Goal: Task Accomplishment & Management: Complete application form

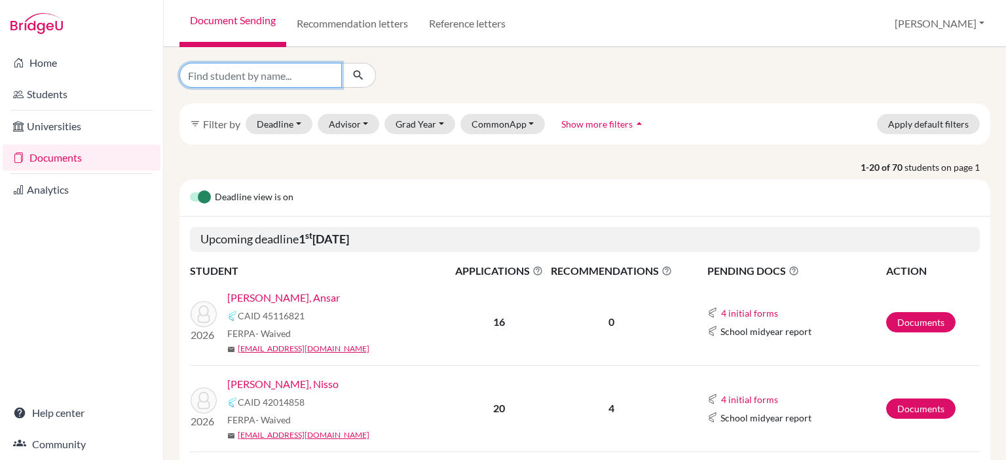
click at [291, 79] on input "Find student by name..." at bounding box center [260, 75] width 162 height 25
type input "altyngul"
click at [362, 70] on icon "submit" at bounding box center [358, 75] width 13 height 13
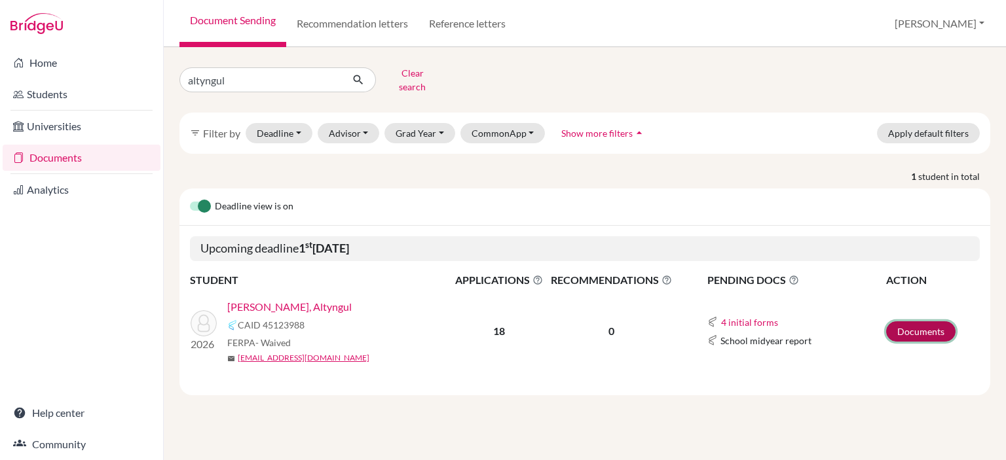
click at [927, 322] on link "Documents" at bounding box center [920, 331] width 69 height 20
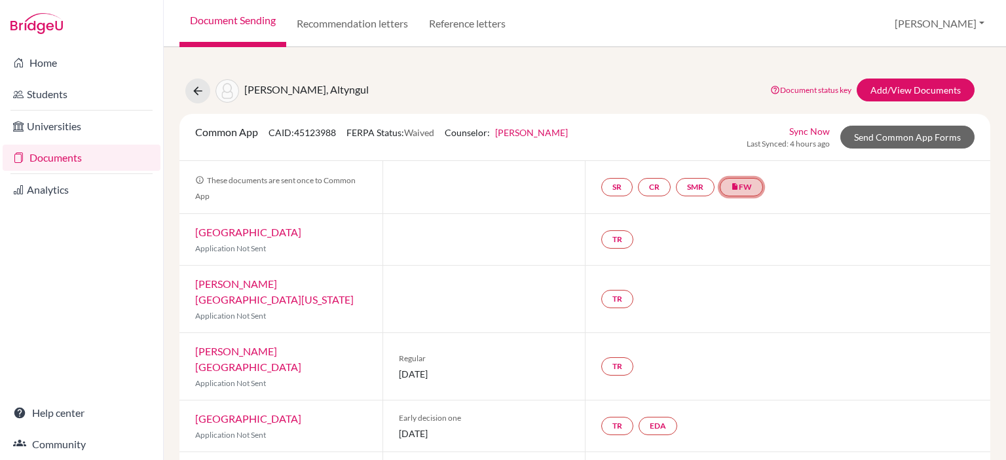
click at [747, 187] on link "insert_drive_file FW" at bounding box center [740, 187] width 43 height 18
click at [669, 86] on div "Kabylkakova, Altyngul Document status key TR Requirement. Document not uploaded…" at bounding box center [585, 91] width 830 height 25
click at [614, 185] on link "SR" at bounding box center [616, 187] width 31 height 18
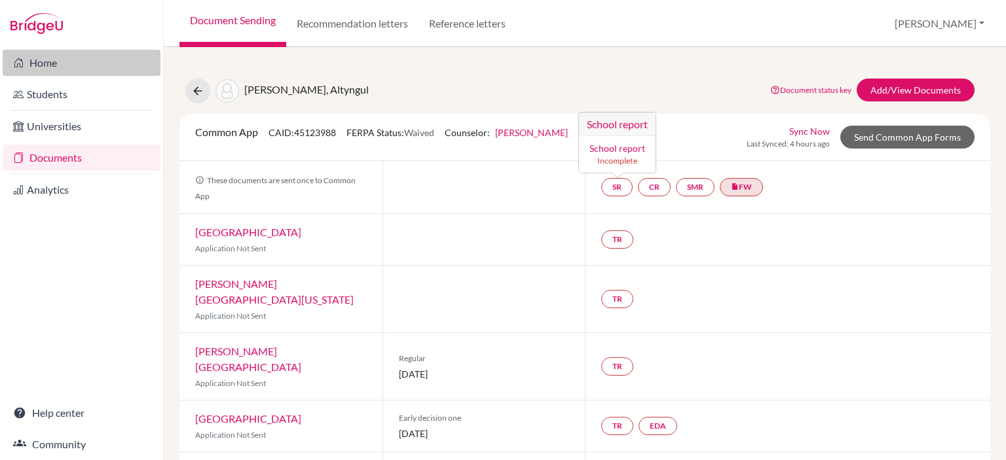
click at [81, 64] on link "Home" at bounding box center [82, 63] width 158 height 26
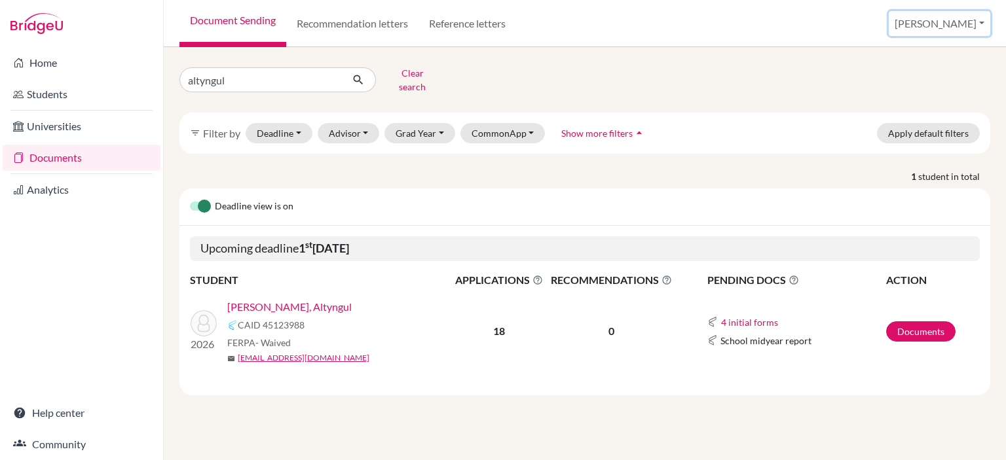
click at [958, 23] on button "[PERSON_NAME]" at bounding box center [938, 23] width 101 height 25
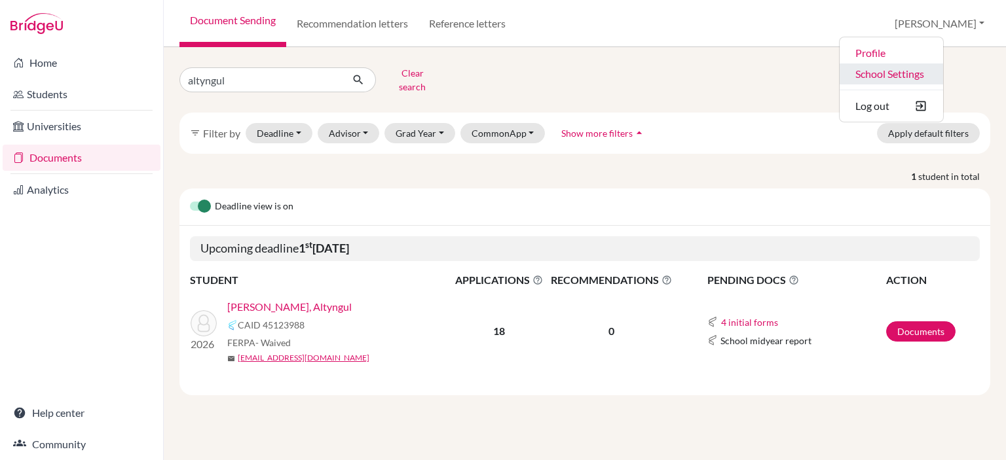
click at [943, 75] on link "School Settings" at bounding box center [890, 74] width 103 height 21
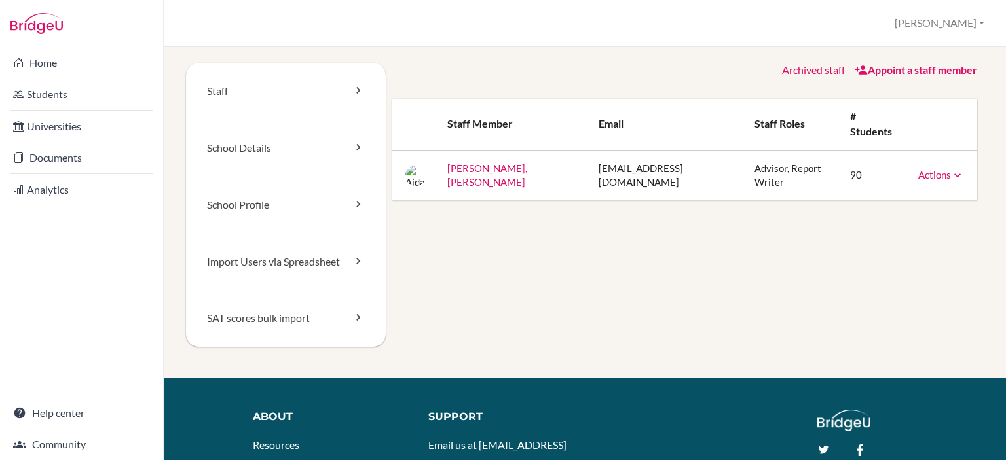
click at [497, 162] on link "[PERSON_NAME], [PERSON_NAME]" at bounding box center [487, 175] width 80 height 26
click at [254, 88] on link "Staff" at bounding box center [286, 91] width 200 height 57
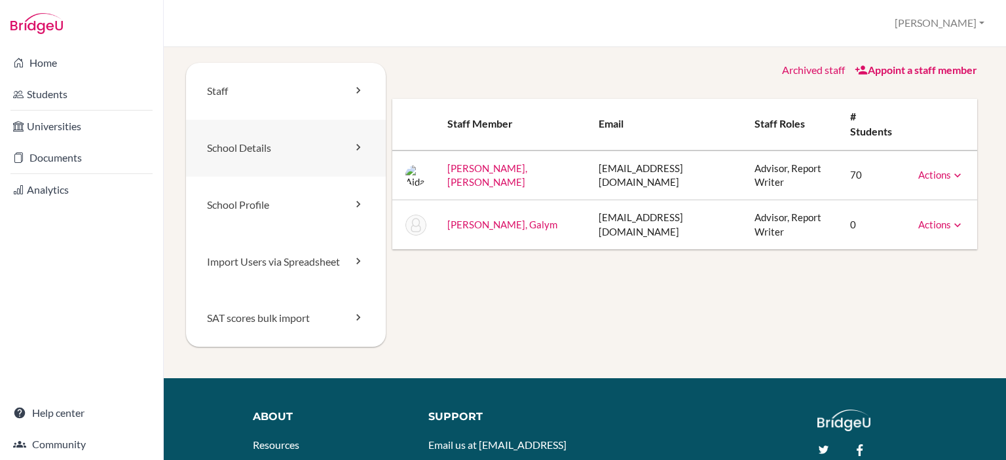
click at [249, 156] on link "School Details" at bounding box center [286, 148] width 200 height 57
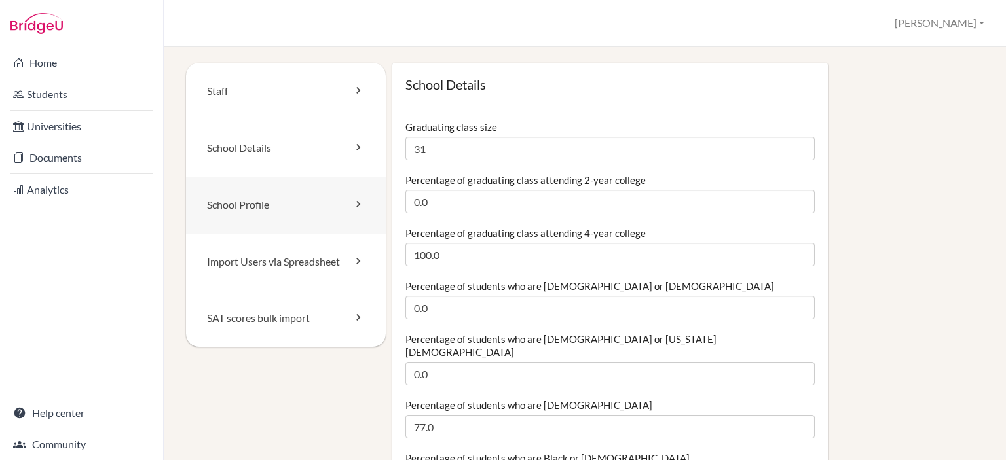
click at [257, 208] on link "School Profile" at bounding box center [286, 205] width 200 height 57
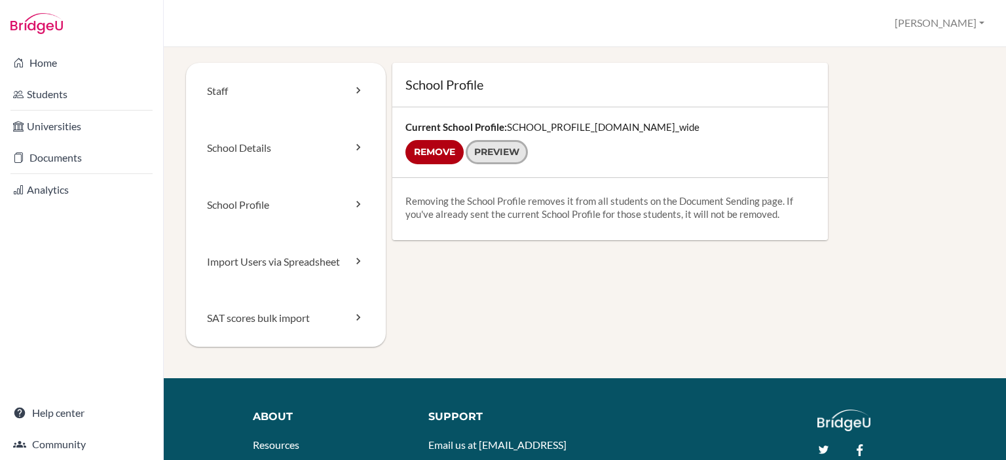
click at [505, 155] on link "Preview" at bounding box center [496, 152] width 62 height 24
click at [258, 264] on link "Import Users via Spreadsheet" at bounding box center [286, 262] width 200 height 57
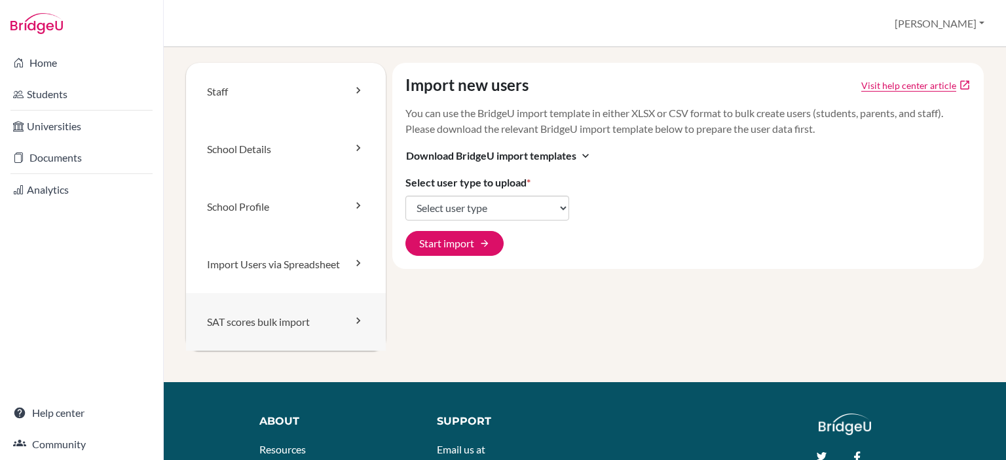
click at [281, 325] on link "SAT scores bulk import" at bounding box center [286, 322] width 200 height 58
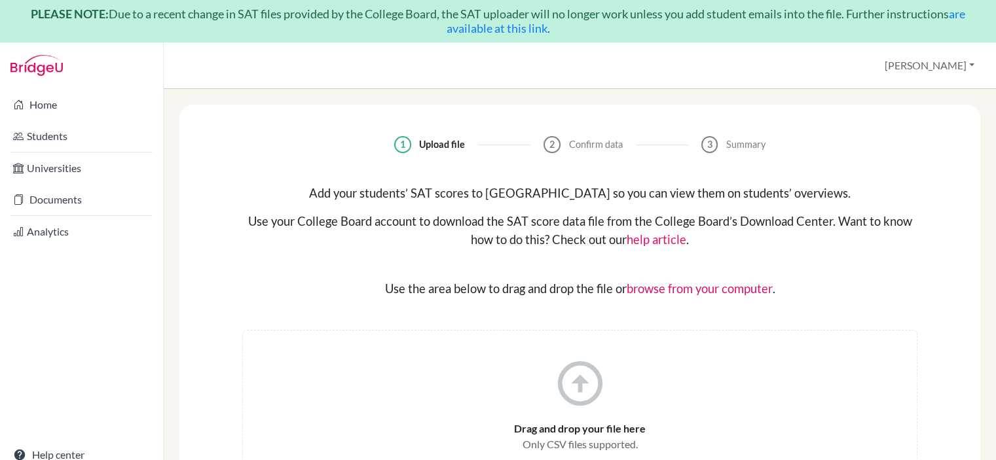
click at [568, 390] on icon "arrow_circle_up" at bounding box center [580, 384] width 54 height 54
click at [719, 287] on input "file" at bounding box center [704, 288] width 157 height 16
click at [83, 194] on link "Documents" at bounding box center [82, 200] width 158 height 26
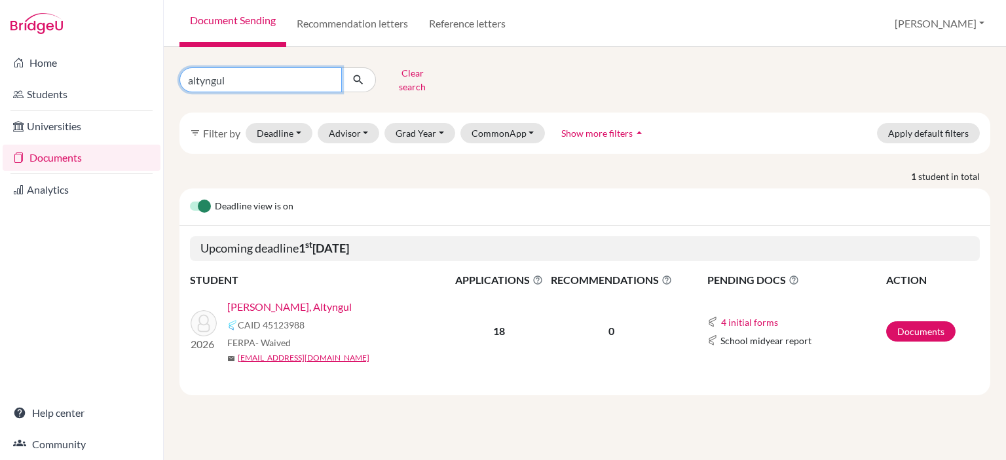
click at [327, 78] on input "altyngul" at bounding box center [260, 79] width 162 height 25
click at [295, 79] on input "Find student by name..." at bounding box center [260, 79] width 162 height 25
click at [318, 299] on link "Kabylkakova, Altyngul" at bounding box center [289, 307] width 124 height 16
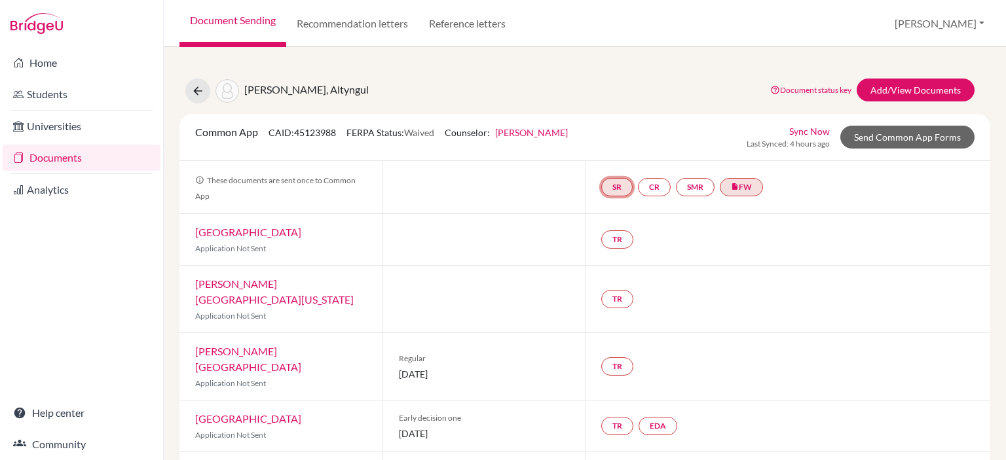
click at [611, 182] on link "SR" at bounding box center [616, 187] width 31 height 18
click at [631, 145] on link "School report" at bounding box center [617, 148] width 56 height 11
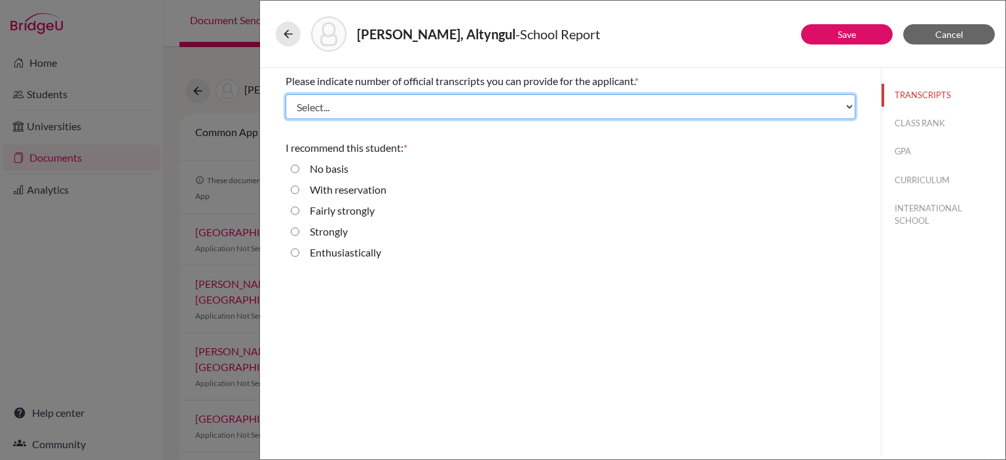
click at [486, 106] on select "Select... 1 2 3 4" at bounding box center [570, 106] width 570 height 25
select select "4"
click at [285, 94] on select "Select... 1 2 3 4" at bounding box center [570, 106] width 570 height 25
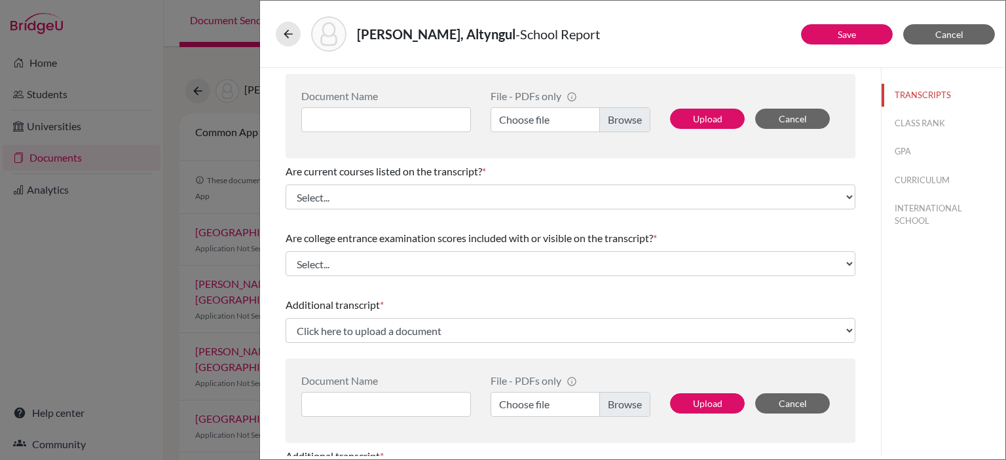
scroll to position [128, 0]
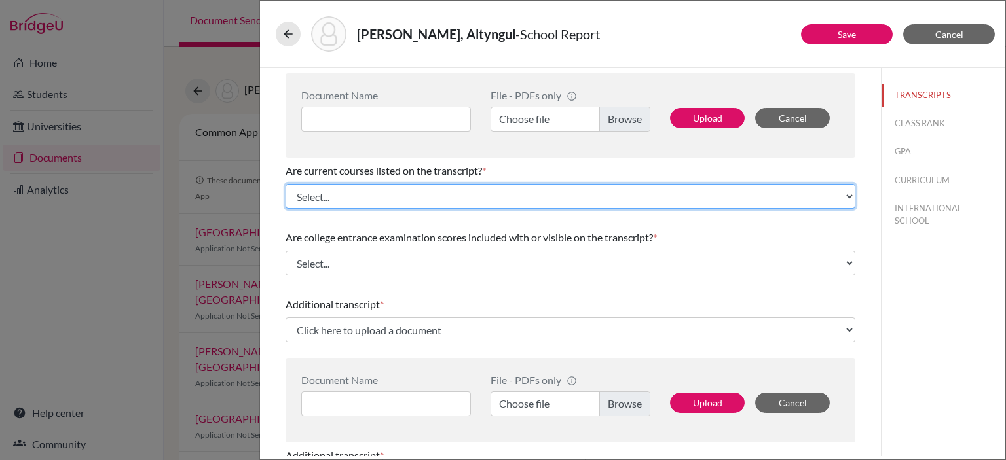
click at [485, 200] on select "Select... Yes No" at bounding box center [570, 196] width 570 height 25
select select "0"
click at [285, 184] on select "Select... Yes No" at bounding box center [570, 196] width 570 height 25
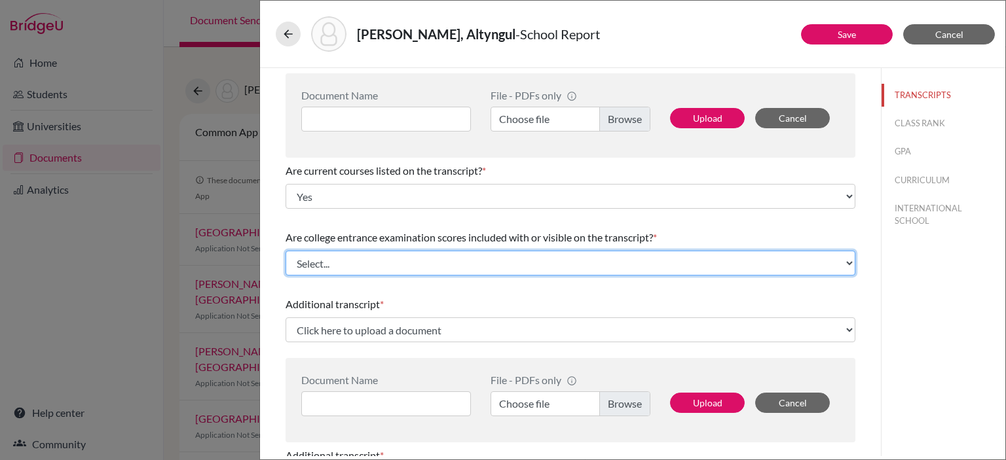
click at [492, 259] on select "Select... Yes No" at bounding box center [570, 263] width 570 height 25
select select "1"
click at [285, 251] on select "Select... Yes No" at bounding box center [570, 263] width 570 height 25
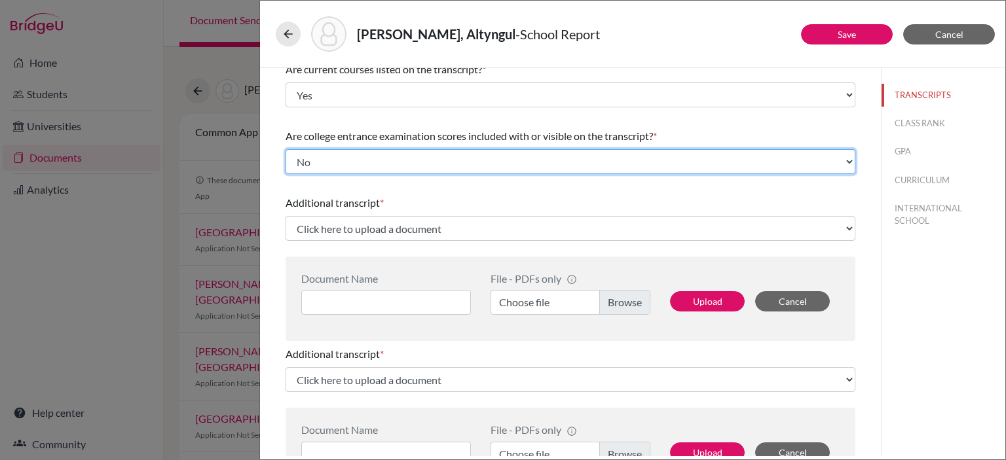
scroll to position [230, 0]
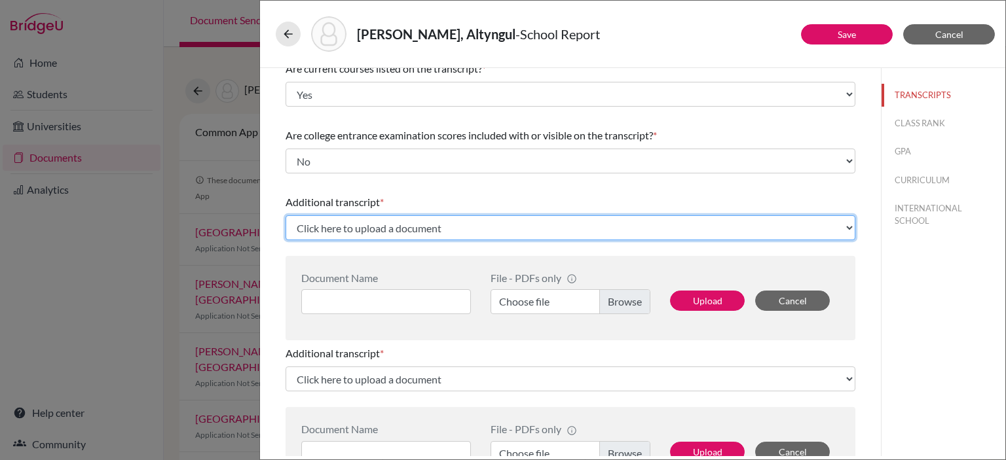
click at [508, 226] on select "Click here to upload a document Upload New File" at bounding box center [570, 227] width 570 height 25
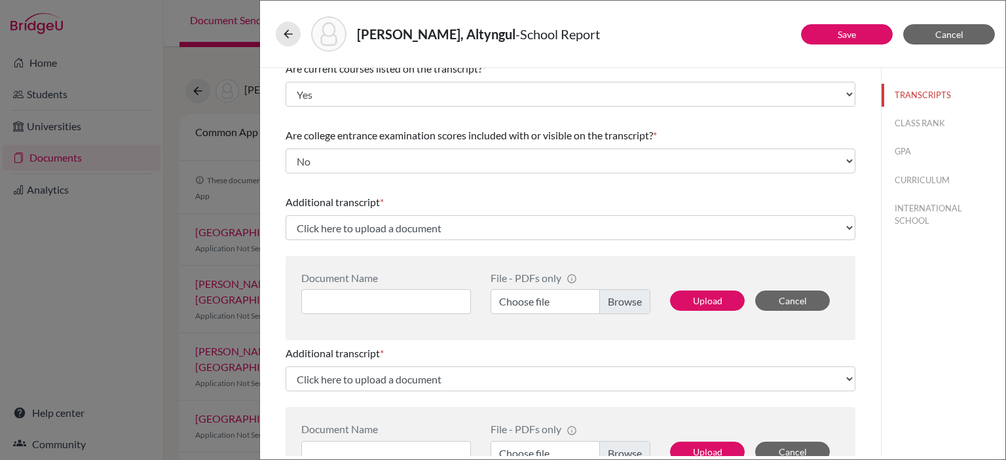
click at [495, 206] on div "Additional transcript *" at bounding box center [570, 202] width 570 height 16
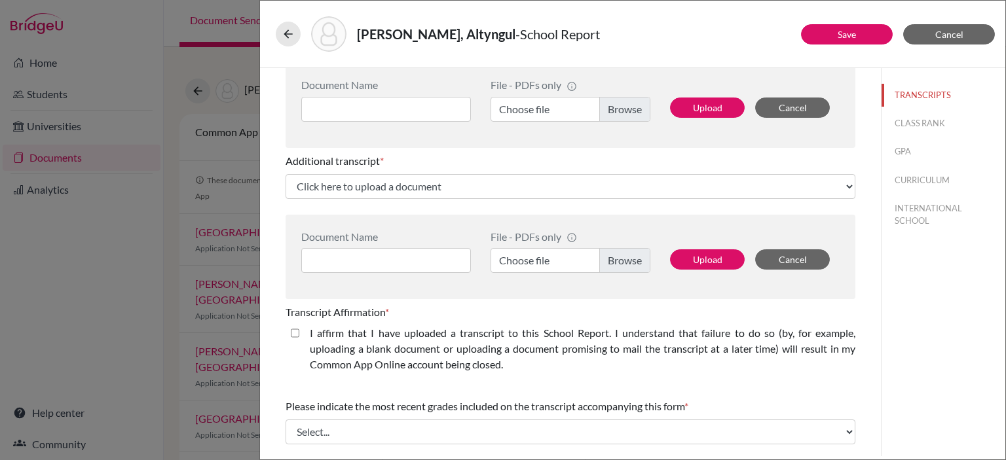
scroll to position [714, 0]
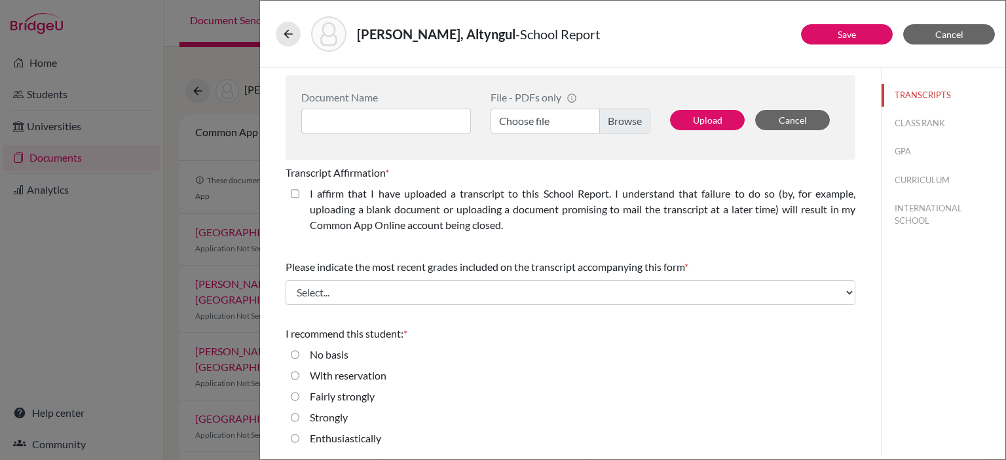
click at [296, 194] on closed\ "I affirm that I have uploaded a transcript to this School Report. I understand …" at bounding box center [295, 194] width 9 height 16
checkbox closed\ "true"
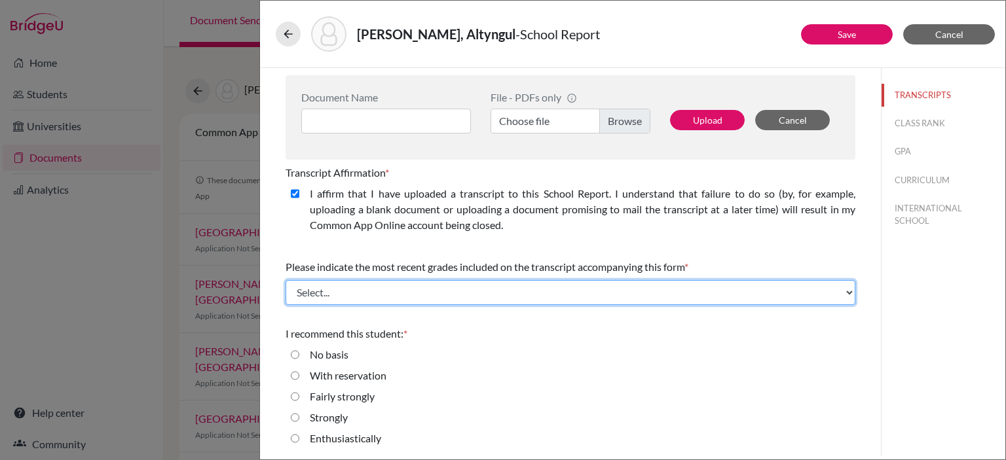
click at [442, 293] on select "Select... Final junior year grades 1st Quarter senior year grades 2nd Quarter/1…" at bounding box center [570, 292] width 570 height 25
select select "1"
click at [285, 280] on select "Select... Final junior year grades 1st Quarter senior year grades 2nd Quarter/1…" at bounding box center [570, 292] width 570 height 25
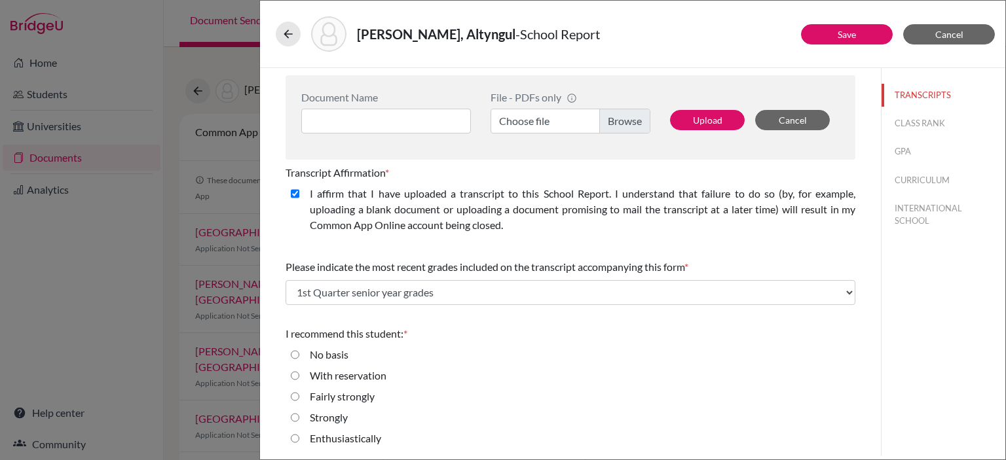
click at [313, 438] on label "Enthusiastically" at bounding box center [345, 439] width 71 height 16
click at [299, 438] on input "Enthusiastically" at bounding box center [295, 439] width 9 height 16
radio input "true"
click at [932, 119] on button "CLASS RANK" at bounding box center [943, 123] width 124 height 23
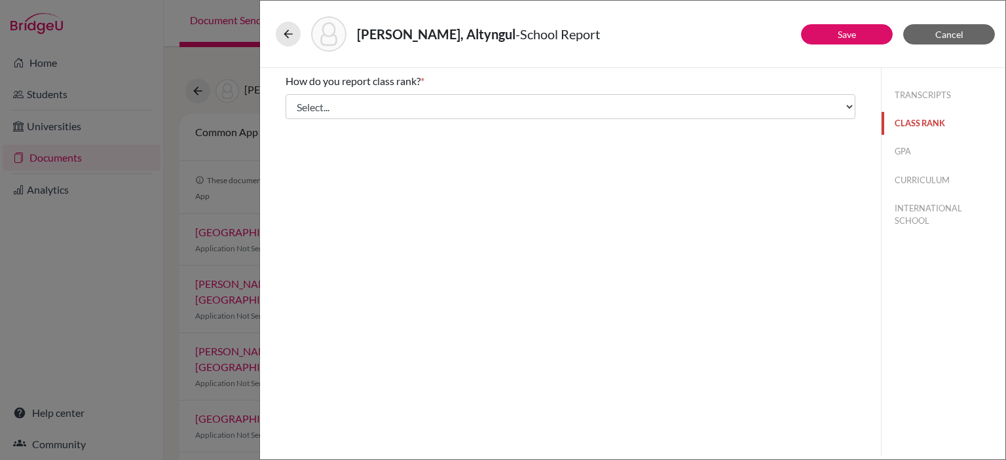
scroll to position [0, 0]
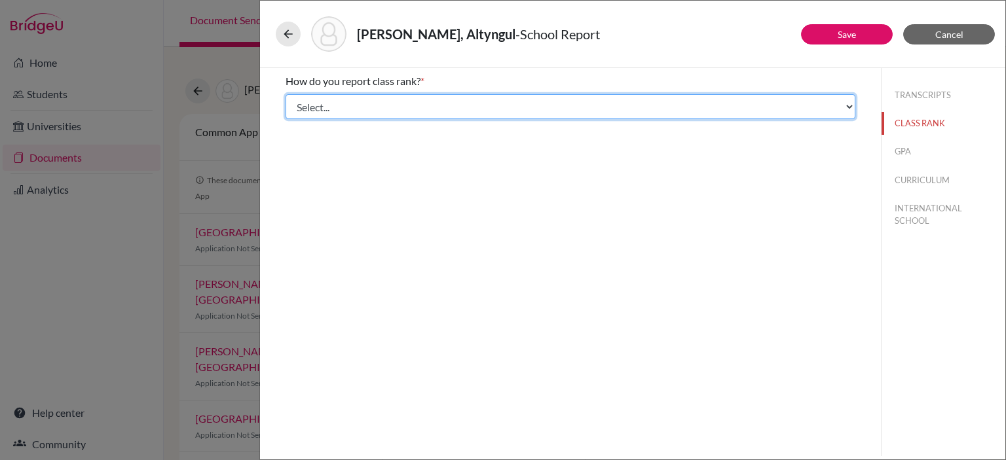
click at [571, 104] on select "Select... Exact Decile Quintile Quartile None" at bounding box center [570, 106] width 570 height 25
select select "5"
click at [285, 94] on select "Select... Exact Decile Quintile Quartile None" at bounding box center [570, 106] width 570 height 25
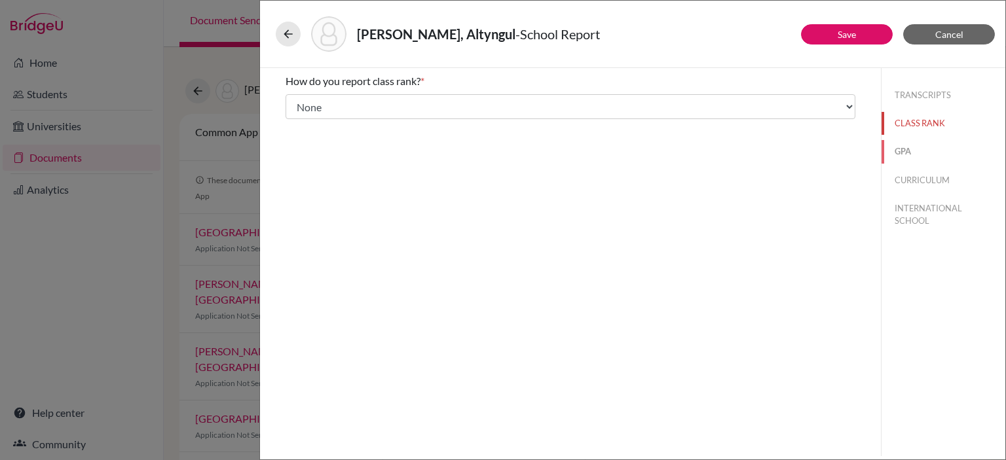
click at [903, 154] on button "GPA" at bounding box center [943, 151] width 124 height 23
click at [297, 105] on input "Yes" at bounding box center [295, 102] width 9 height 16
radio input "true"
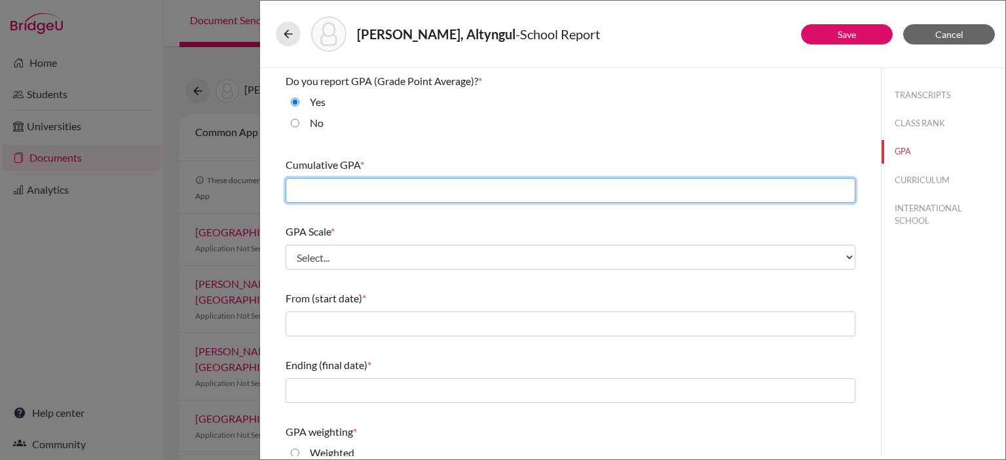
click at [393, 198] on input "text" at bounding box center [570, 190] width 570 height 25
type input "4.91"
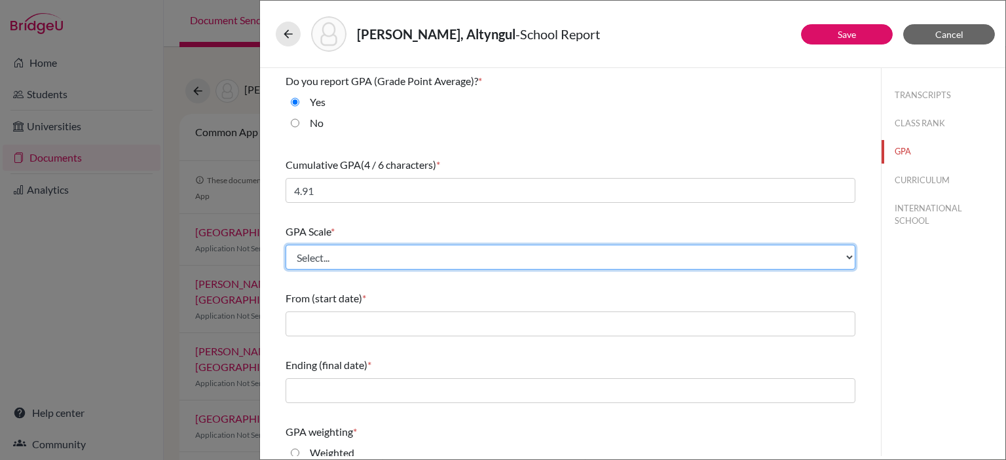
click at [340, 261] on select "Select... 4 5 6 7 8 9 10 11 12 13 14 15 16 17 18 19 20 100" at bounding box center [570, 257] width 570 height 25
select select "5"
click at [285, 245] on select "Select... 4 5 6 7 8 9 10 11 12 13 14 15 16 17 18 19 20 100" at bounding box center [570, 257] width 570 height 25
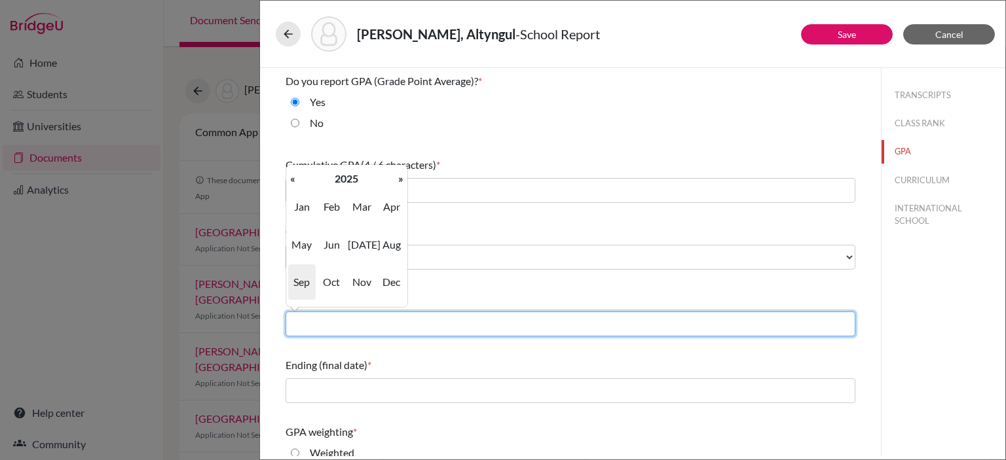
click at [344, 319] on input "text" at bounding box center [570, 324] width 570 height 25
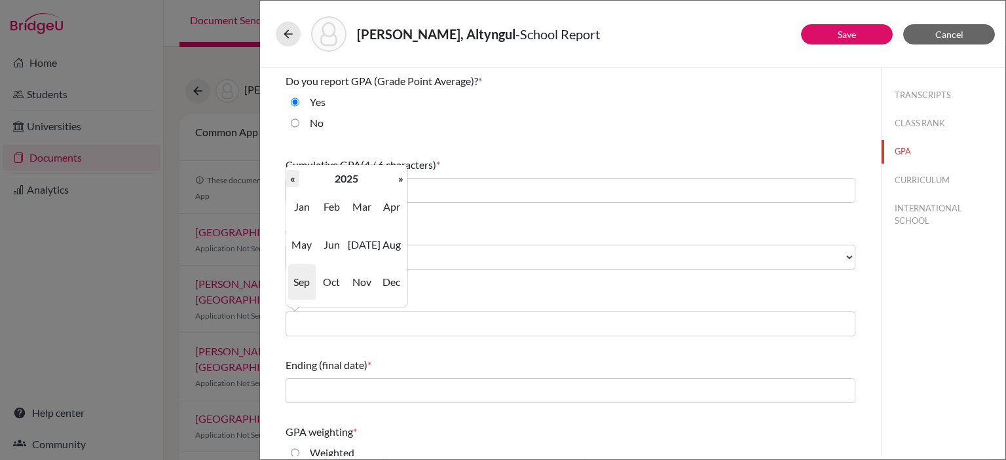
click at [293, 176] on th "«" at bounding box center [292, 178] width 13 height 17
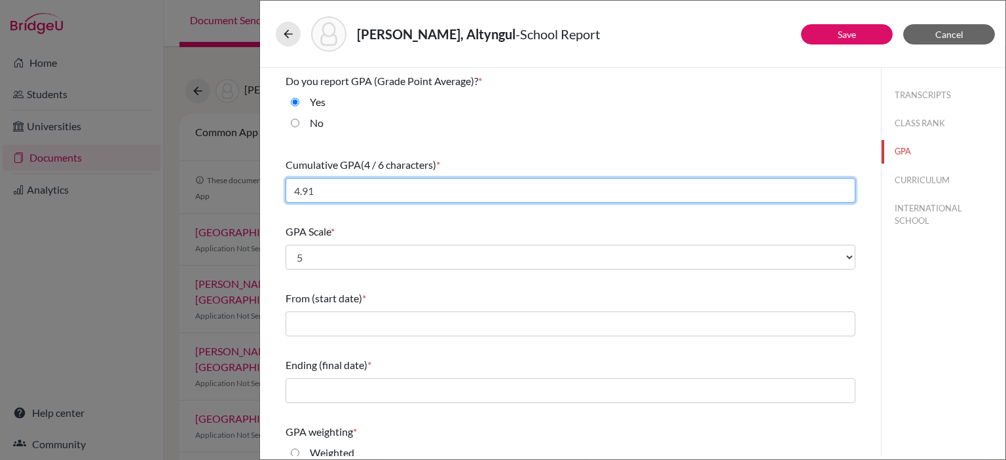
click at [531, 189] on input "4.91" at bounding box center [570, 190] width 570 height 25
type input "4.87"
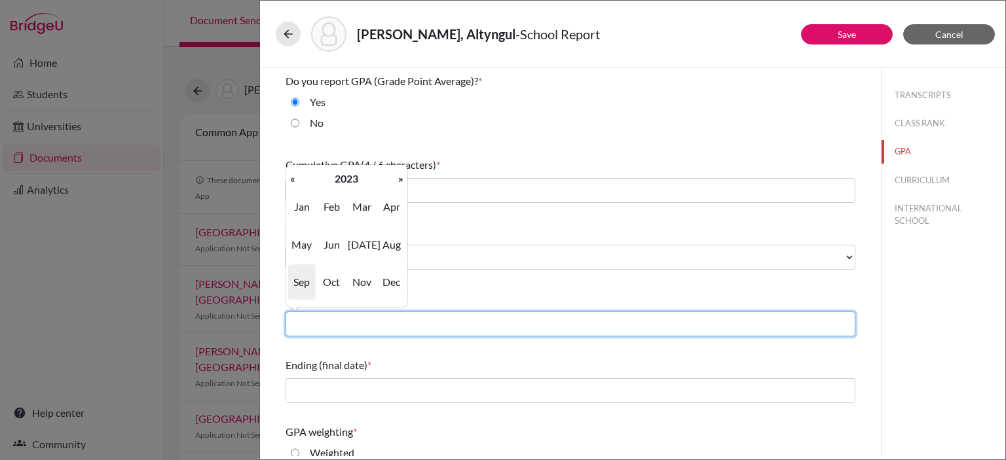
click at [425, 328] on input "text" at bounding box center [570, 324] width 570 height 25
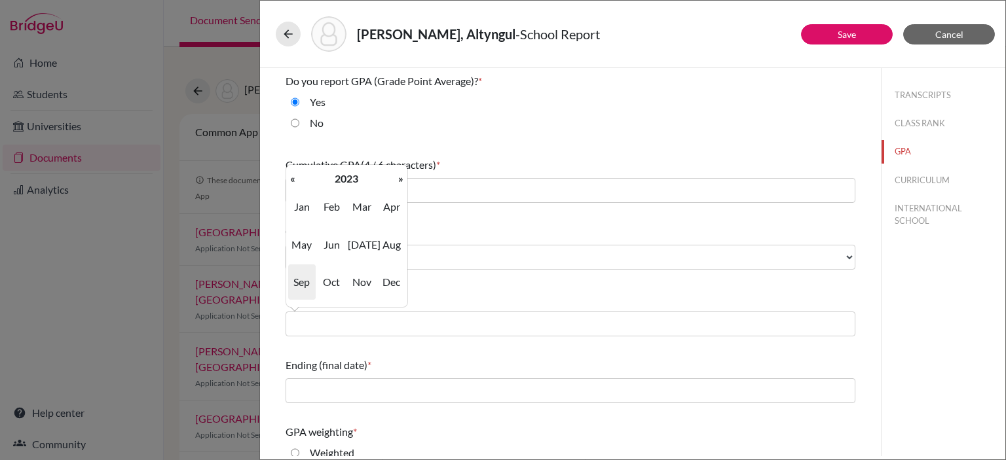
click at [301, 282] on span "Sep" at bounding box center [301, 281] width 27 height 35
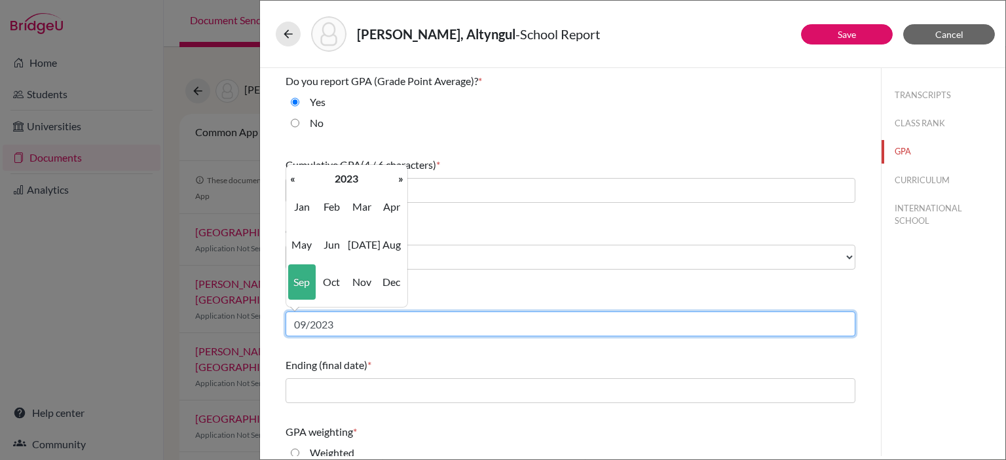
click at [379, 321] on input "09/2023" at bounding box center [570, 324] width 570 height 25
type input "09/2022"
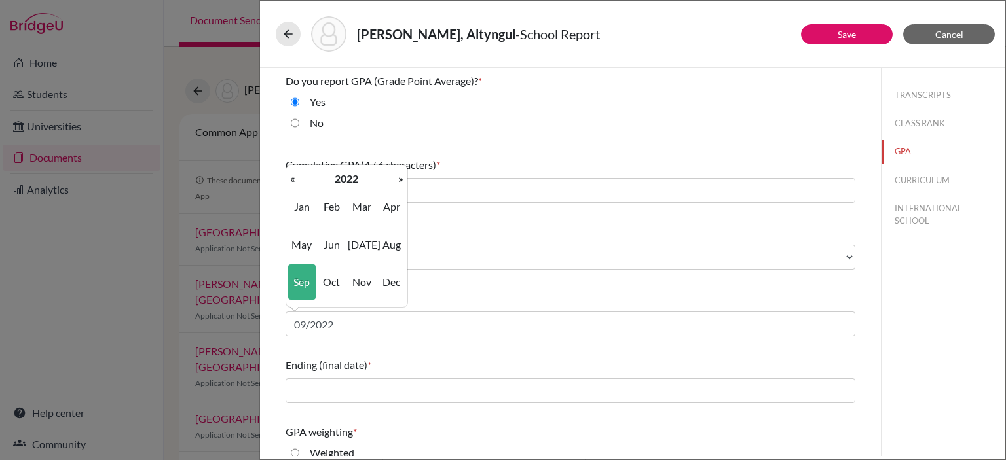
click at [309, 278] on span "Sep" at bounding box center [301, 281] width 27 height 35
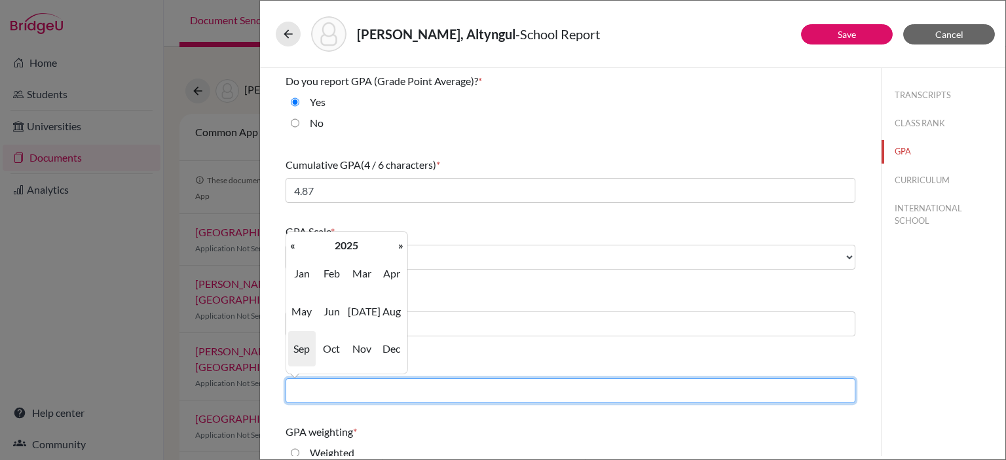
click at [416, 395] on input "text" at bounding box center [570, 390] width 570 height 25
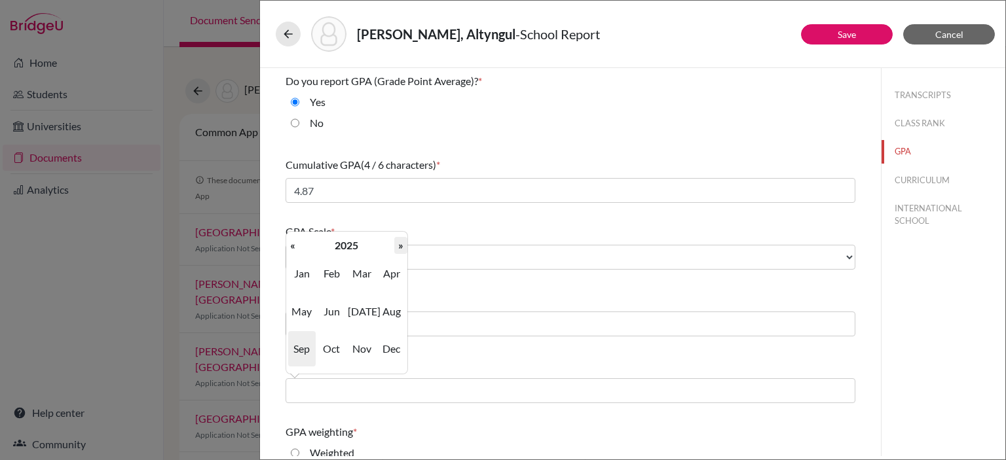
click at [399, 242] on th "»" at bounding box center [400, 245] width 13 height 17
click at [338, 315] on span "Jun" at bounding box center [331, 311] width 27 height 35
type input "06/2026"
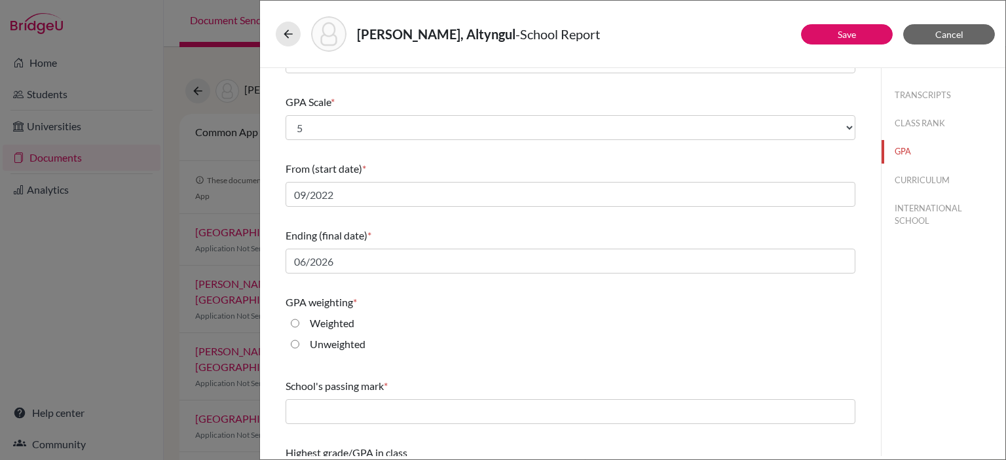
scroll to position [141, 0]
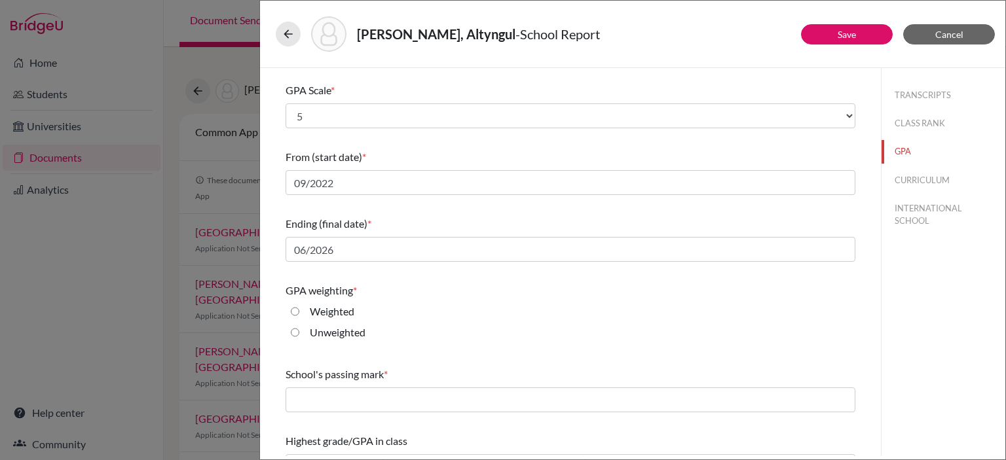
click at [312, 329] on label "Unweighted" at bounding box center [338, 333] width 56 height 16
click at [299, 329] on input "Unweighted" at bounding box center [295, 333] width 9 height 16
radio input "true"
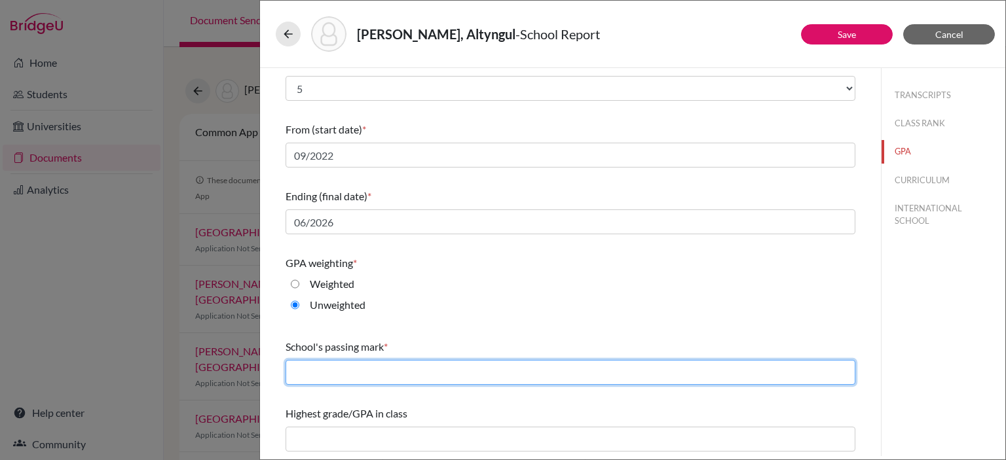
click at [483, 375] on input "text" at bounding box center [570, 372] width 570 height 25
type input "3"
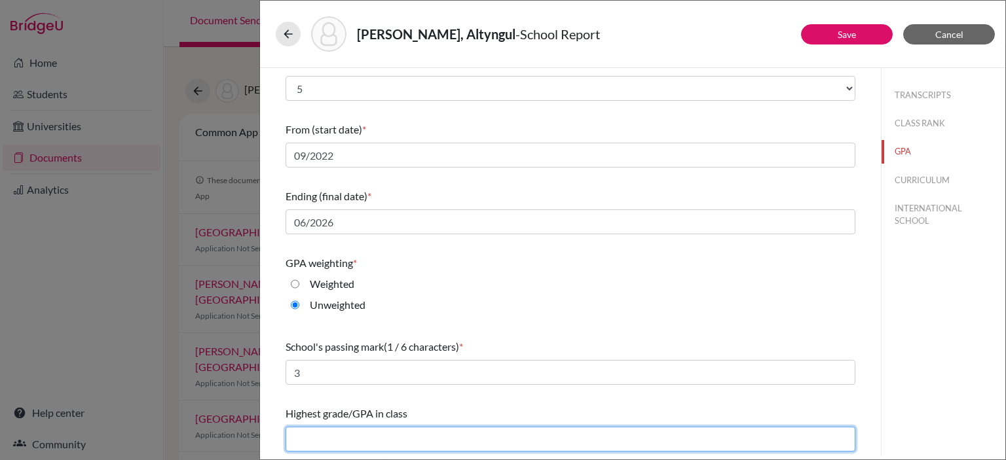
click at [401, 439] on input "text" at bounding box center [570, 439] width 570 height 25
type input "5"
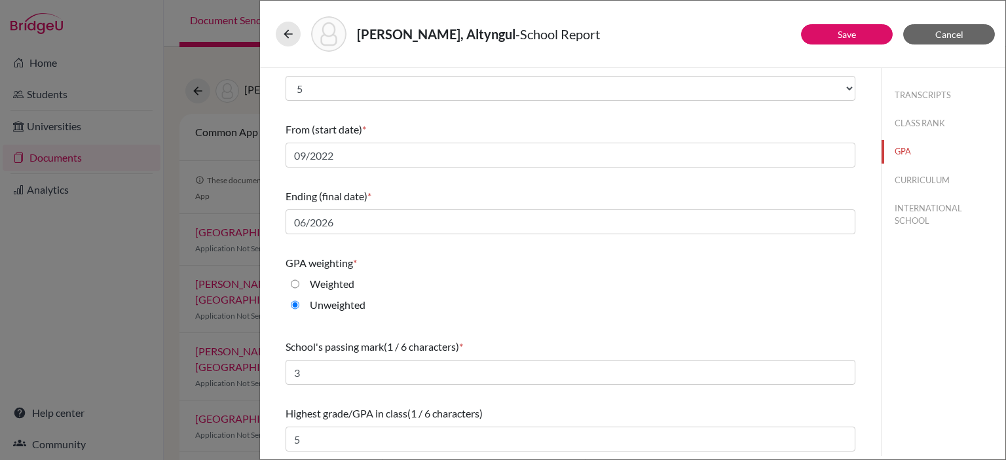
click at [628, 406] on div "Highest grade/GPA in class (1 / 6 characters)" at bounding box center [570, 414] width 570 height 16
click at [915, 173] on button "CURRICULUM" at bounding box center [943, 180] width 124 height 23
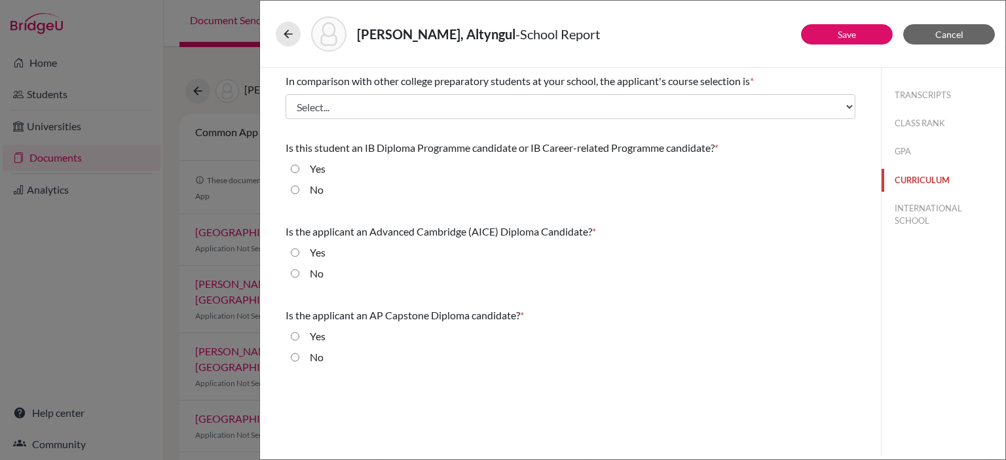
scroll to position [0, 0]
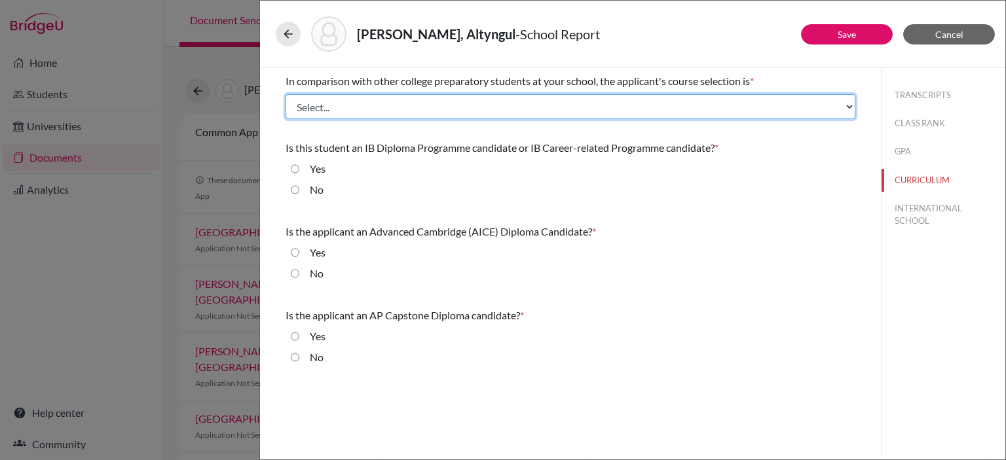
click at [451, 107] on select "Select... Less than demanding Average Demanding Very demanding Most demanding P…" at bounding box center [570, 106] width 570 height 25
select select "4"
click at [285, 94] on select "Select... Less than demanding Average Demanding Very demanding Most demanding P…" at bounding box center [570, 106] width 570 height 25
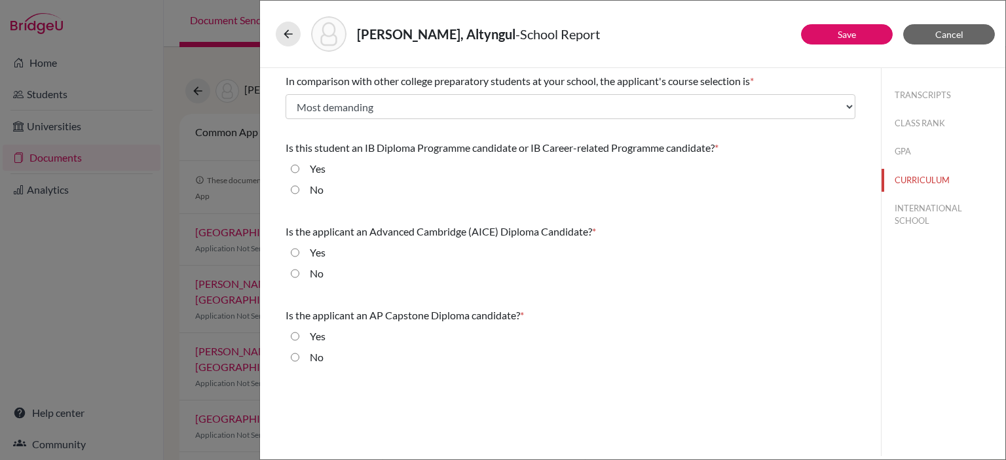
click at [296, 191] on input "No" at bounding box center [295, 190] width 9 height 16
radio input "true"
click at [292, 272] on input "No" at bounding box center [295, 274] width 9 height 16
radio input "true"
click at [293, 353] on input "No" at bounding box center [295, 358] width 9 height 16
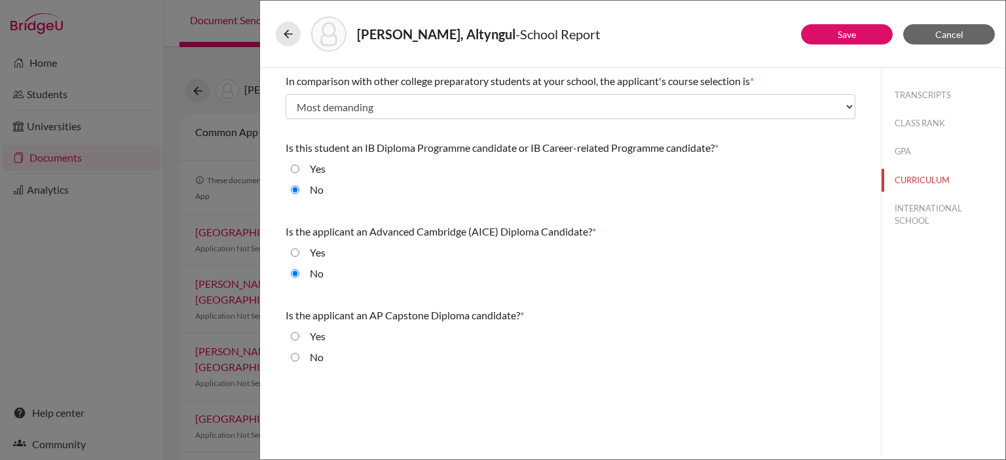
radio input "true"
click at [916, 214] on button "INTERNATIONAL SCHOOL" at bounding box center [943, 214] width 124 height 35
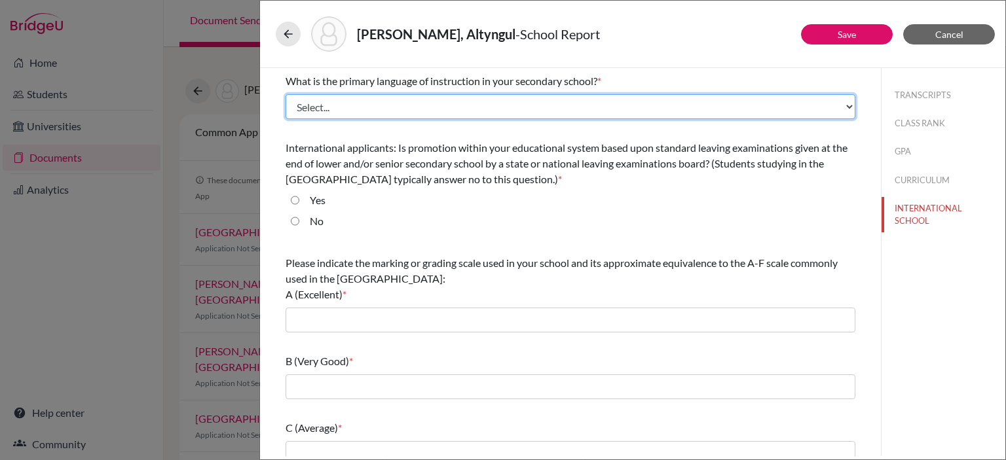
click at [538, 100] on select "Select... Albanian Arabic Armenian Assamese Azerbaijani Belarusian Bengali Bulg…" at bounding box center [570, 106] width 570 height 25
click at [285, 94] on select "Select... Albanian Arabic Armenian Assamese Azerbaijani Belarusian Bengali Bulg…" at bounding box center [570, 106] width 570 height 25
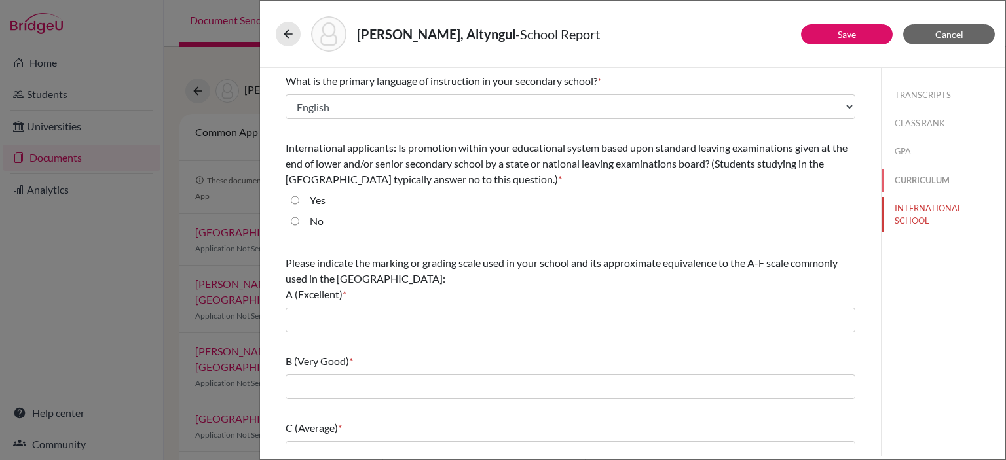
click at [909, 172] on button "CURRICULUM" at bounding box center [943, 180] width 124 height 23
select select "4"
